Goal: Task Accomplishment & Management: Manage account settings

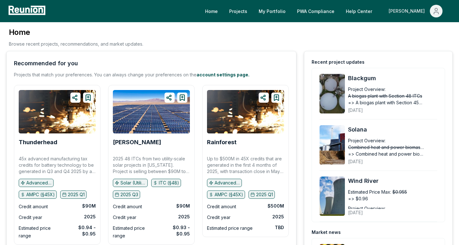
click at [430, 12] on span "Main" at bounding box center [436, 11] width 13 height 13
click at [410, 34] on div "Admin Portal" at bounding box center [422, 34] width 61 height 18
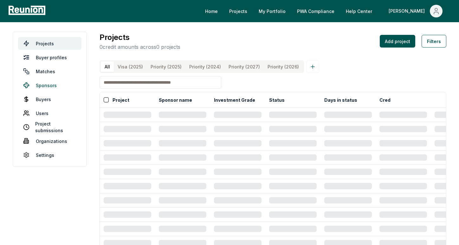
click at [46, 86] on link "Sponsors" at bounding box center [49, 85] width 63 height 13
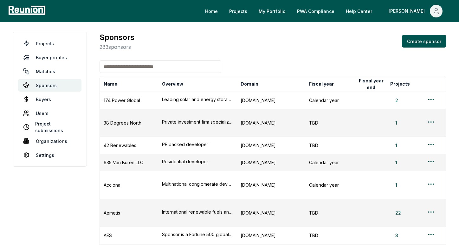
click at [118, 68] on input at bounding box center [160, 66] width 122 height 13
type input "*****"
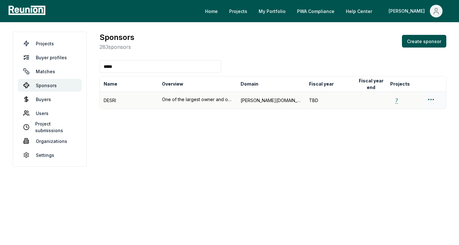
click at [397, 101] on button "7" at bounding box center [396, 100] width 13 height 7
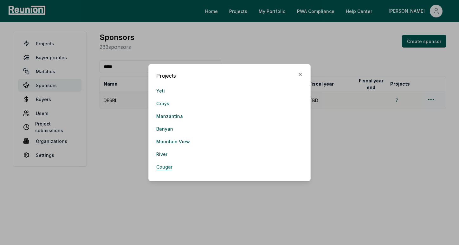
click at [163, 168] on link "Cougar" at bounding box center [164, 167] width 16 height 13
click at [165, 151] on link "River" at bounding box center [161, 154] width 11 height 13
click at [158, 142] on link "Mountain View" at bounding box center [173, 141] width 34 height 13
click at [167, 129] on link "Banyan" at bounding box center [164, 129] width 17 height 13
click at [296, 72] on div "Projects" at bounding box center [229, 76] width 146 height 8
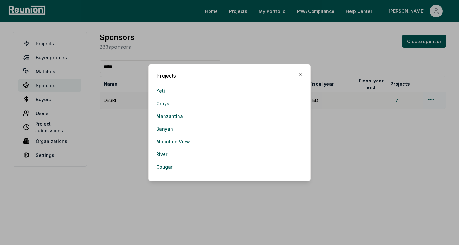
click at [296, 72] on div "Projects" at bounding box center [229, 76] width 146 height 8
click at [298, 74] on icon "button" at bounding box center [299, 74] width 5 height 5
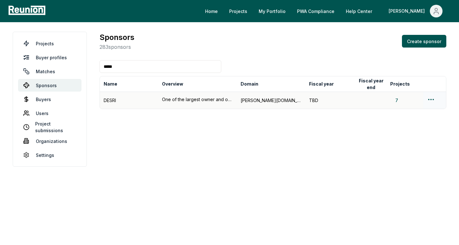
click at [431, 101] on html "Please visit us on your desktop We're working on making our marketplace mobile-…" at bounding box center [229, 122] width 459 height 245
click at [413, 122] on div "Edit sponsor" at bounding box center [423, 124] width 60 height 10
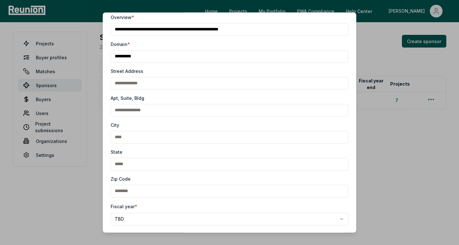
scroll to position [125, 0]
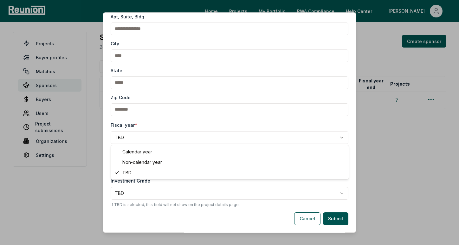
click at [134, 142] on body "**********" at bounding box center [229, 122] width 459 height 245
select select "**********"
click at [341, 217] on button "Submit" at bounding box center [335, 218] width 25 height 13
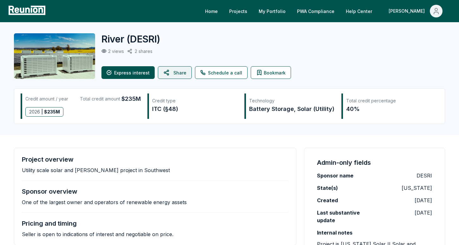
click at [176, 74] on button "Share" at bounding box center [175, 72] width 34 height 13
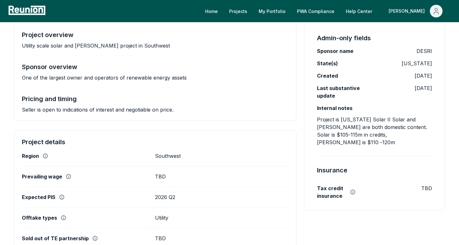
scroll to position [165, 0]
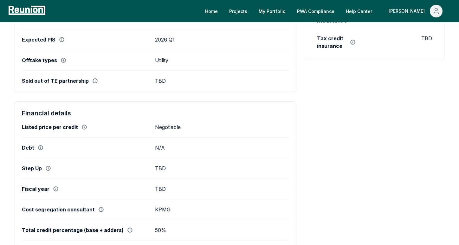
scroll to position [298, 0]
